Goal: Task Accomplishment & Management: Complete application form

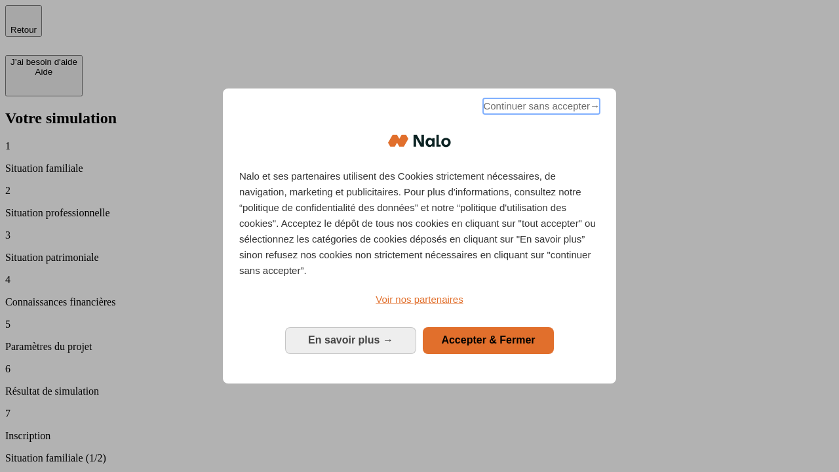
click at [540, 108] on span "Continuer sans accepter →" at bounding box center [541, 106] width 117 height 16
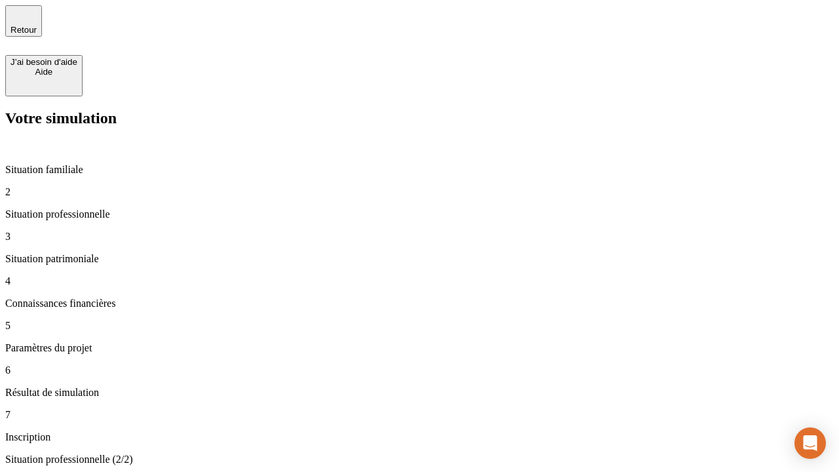
type input "30 000"
type input "40 000"
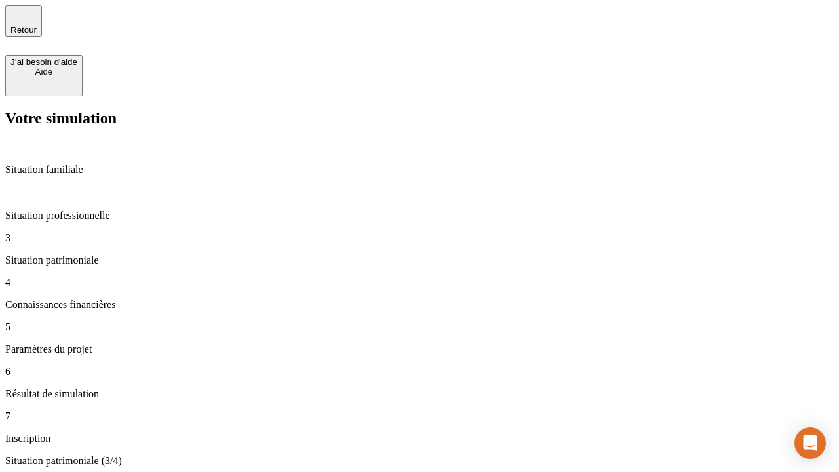
type input "1 100"
type input "20"
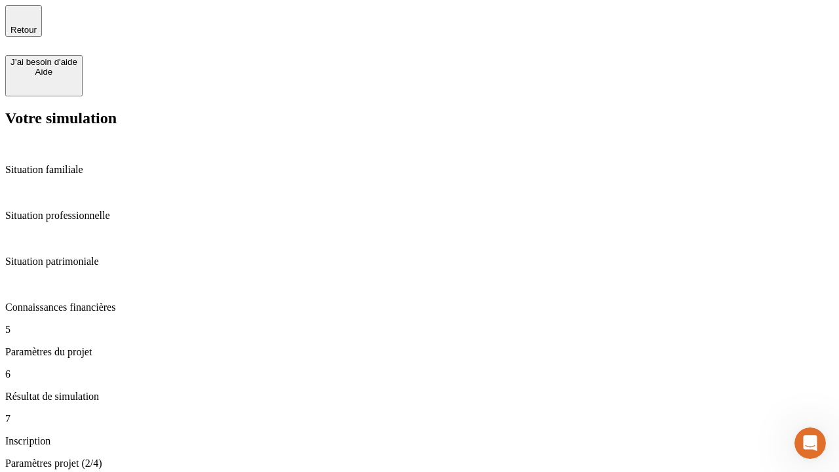
type input "40"
type input "62"
type input "50 000"
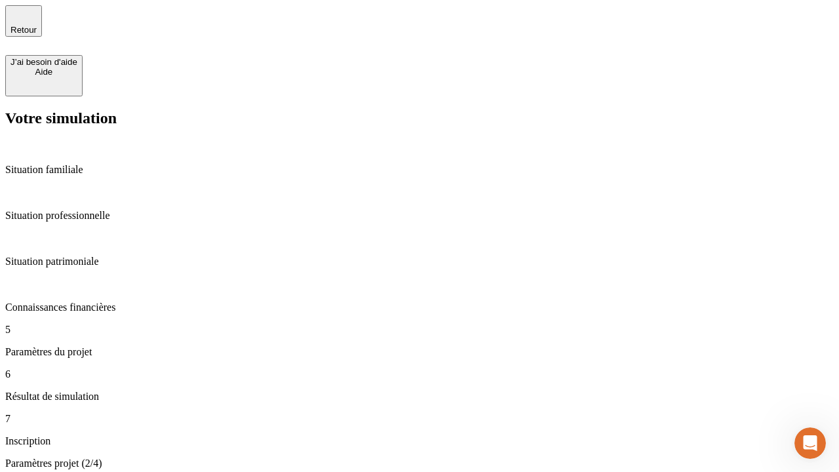
type input "640"
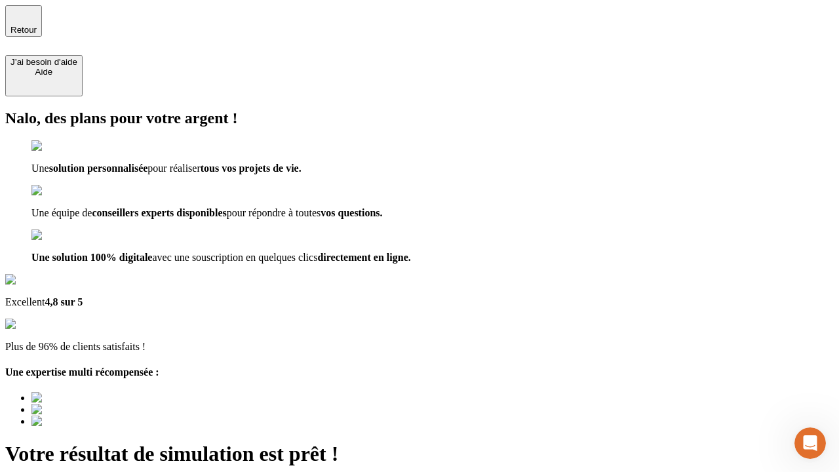
type input "[EMAIL_ADDRESS][DOMAIN_NAME]"
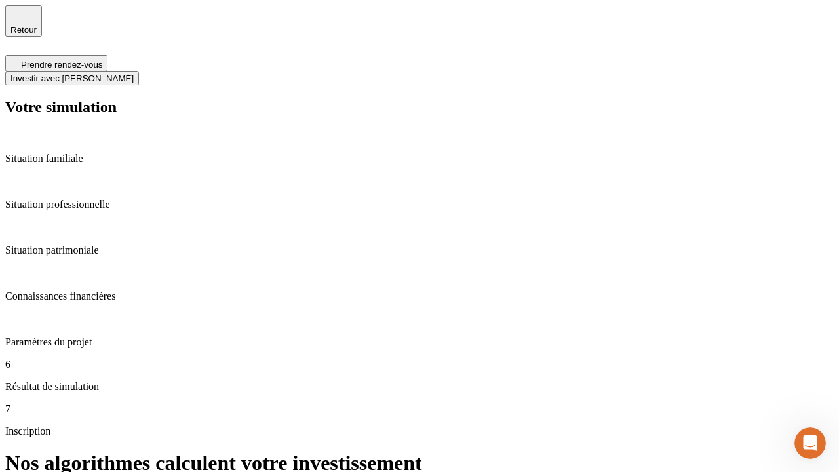
click at [134, 73] on span "Investir avec [PERSON_NAME]" at bounding box center [71, 78] width 123 height 10
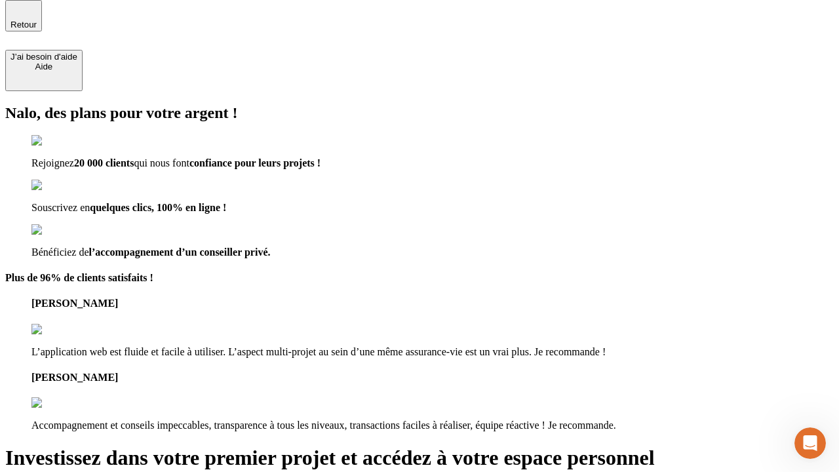
scroll to position [4, 0]
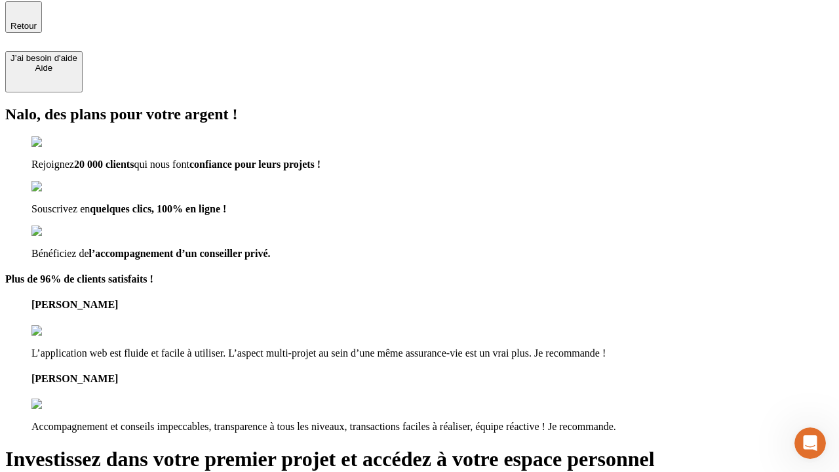
type input "[PERSON_NAME][EMAIL_ADDRESS][DOMAIN_NAME]"
